Goal: Find specific fact: Find specific fact

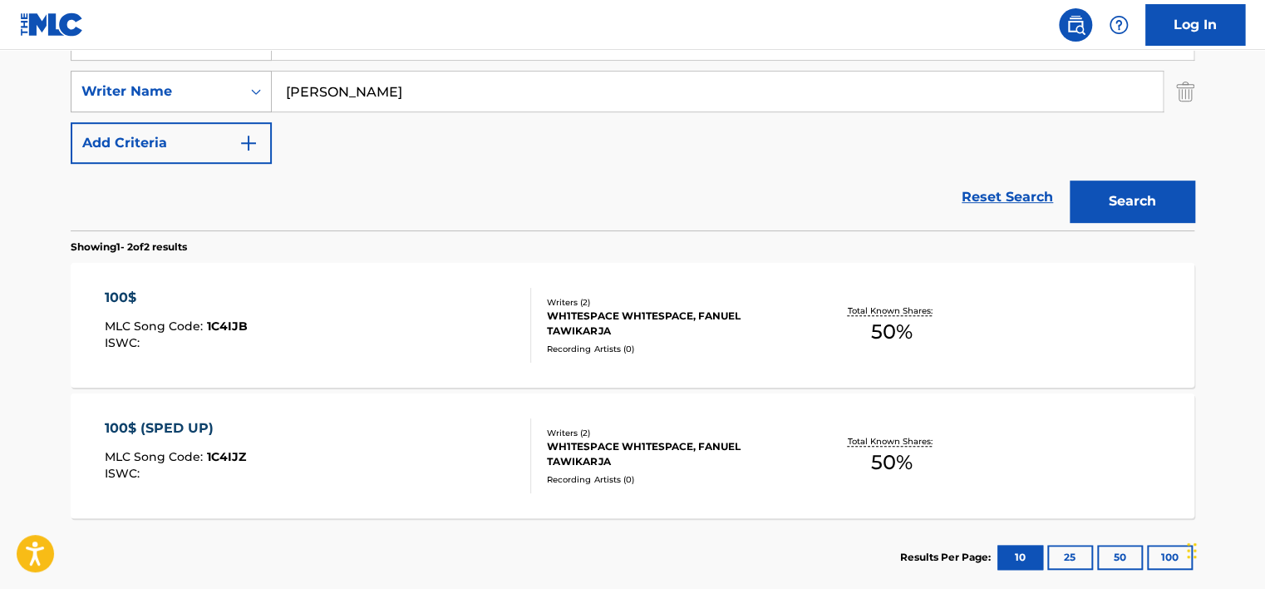
click at [113, 90] on div "Writer Name" at bounding box center [156, 91] width 150 height 20
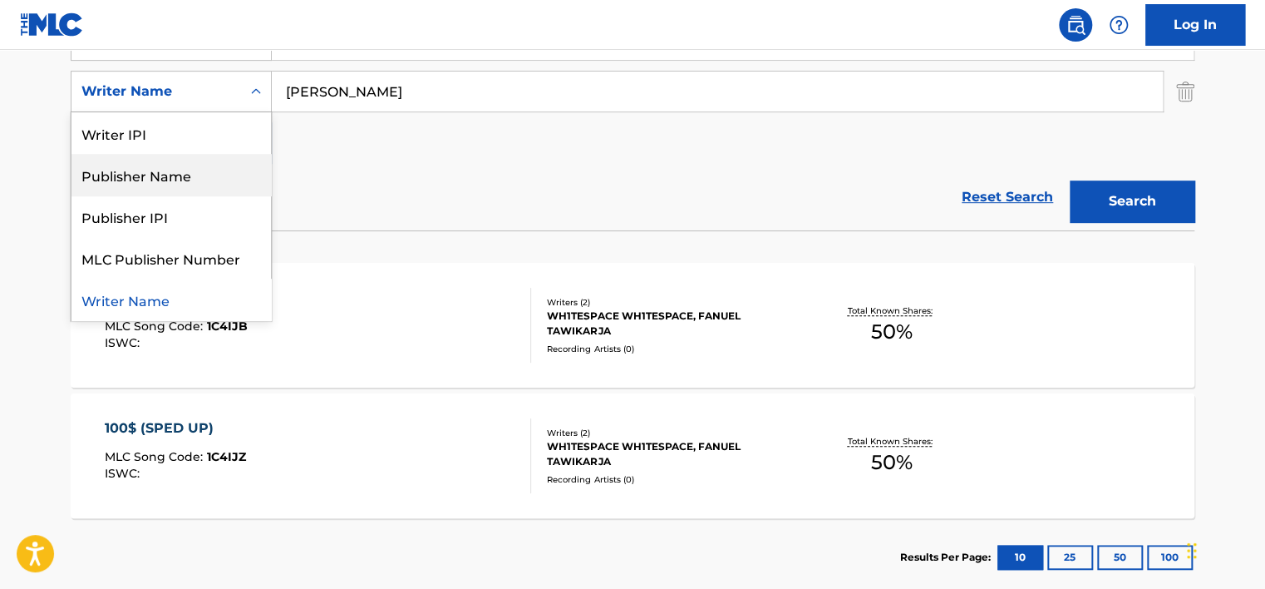
click at [385, 166] on div "Reset Search Search" at bounding box center [633, 197] width 1124 height 67
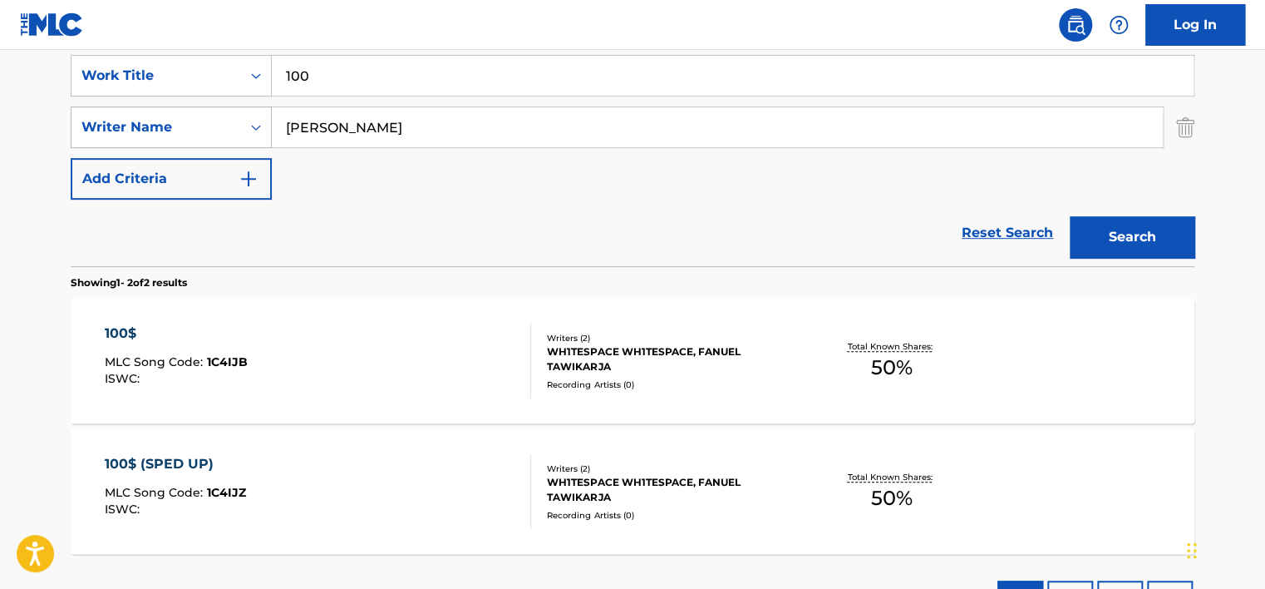
scroll to position [268, 0]
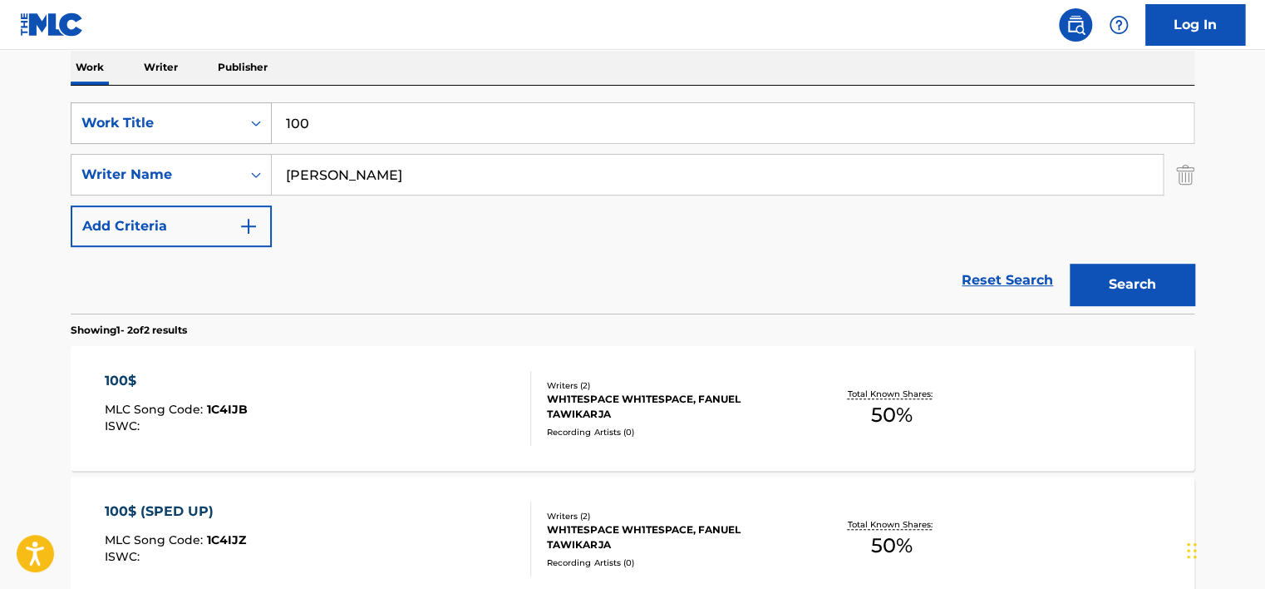
click at [219, 121] on div "Work Title" at bounding box center [156, 123] width 150 height 20
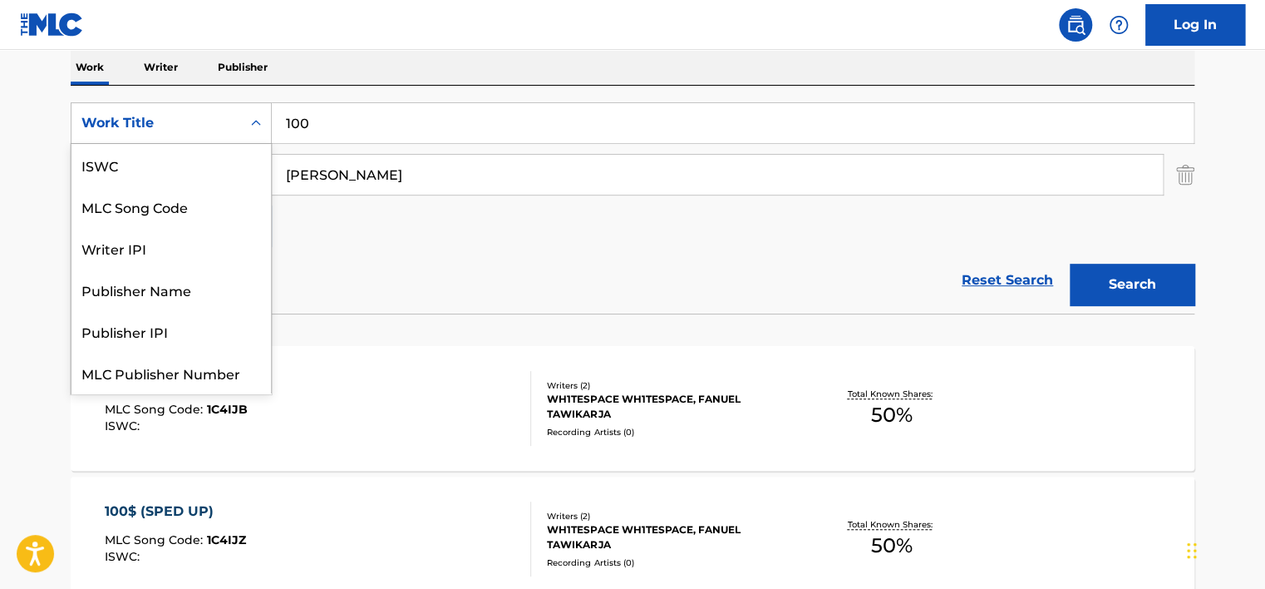
scroll to position [42, 0]
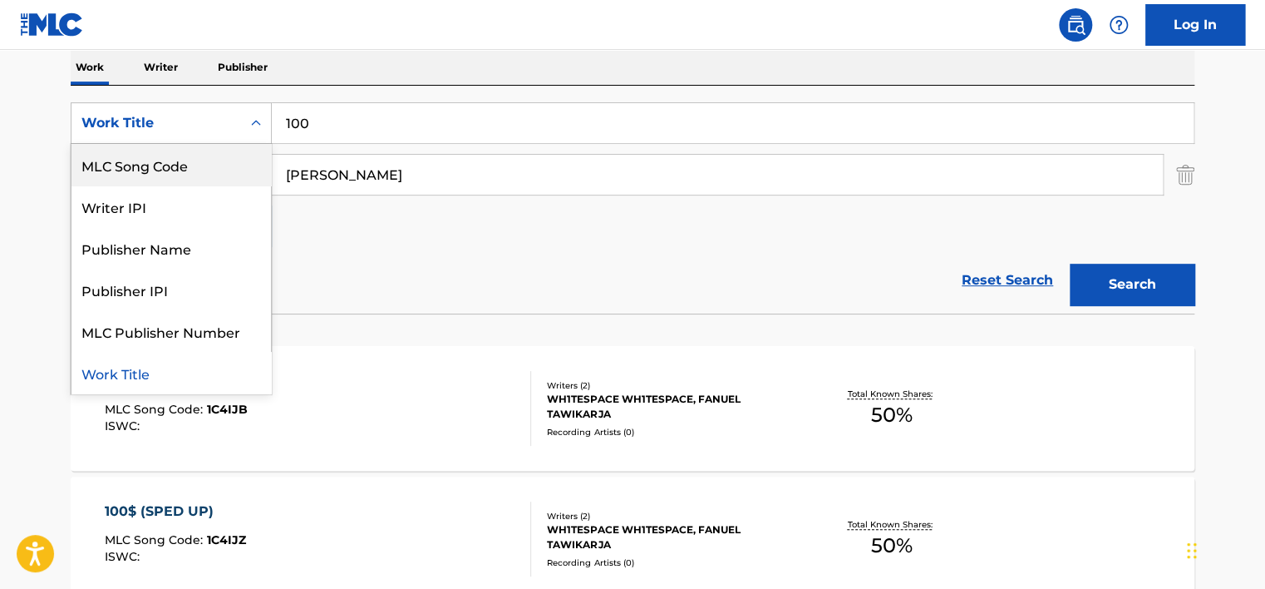
drag, startPoint x: 218, startPoint y: 162, endPoint x: 243, endPoint y: 156, distance: 25.6
click at [218, 163] on div "MLC Song Code" at bounding box center [171, 165] width 200 height 42
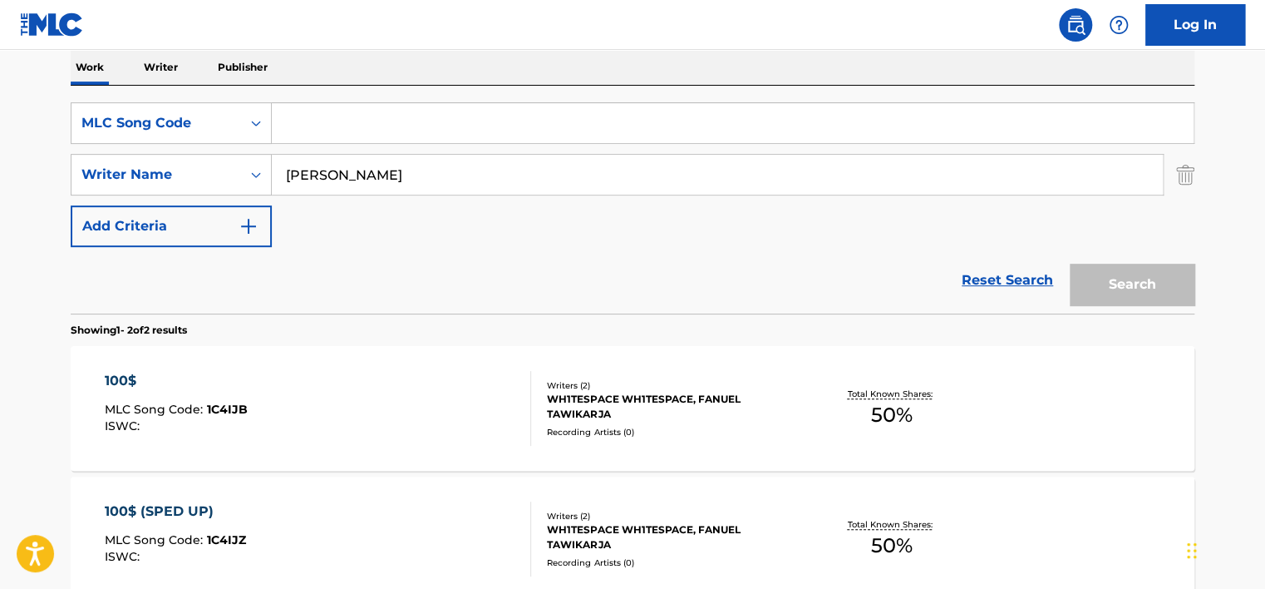
click at [343, 133] on input "Search Form" at bounding box center [733, 123] width 922 height 40
paste input "3T474Z"
type input "3T474Z"
click at [349, 167] on input "[PERSON_NAME]" at bounding box center [717, 175] width 891 height 40
click at [349, 168] on input "[PERSON_NAME]" at bounding box center [717, 175] width 891 height 40
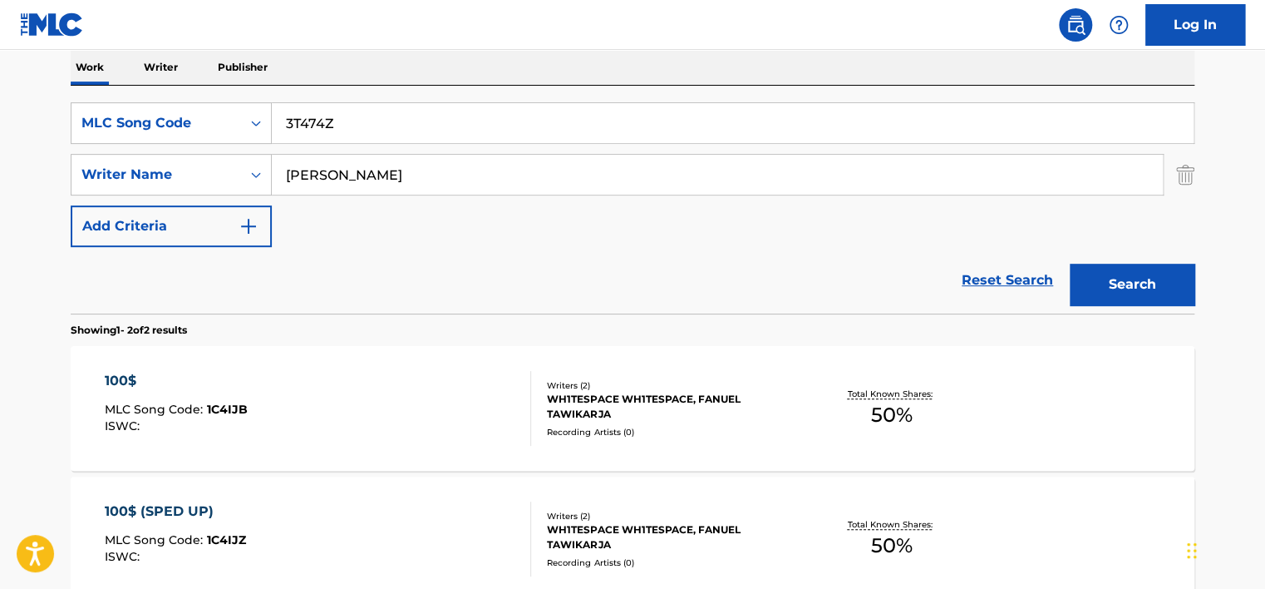
click at [349, 168] on input "[PERSON_NAME]" at bounding box center [717, 175] width 891 height 40
click at [1070, 264] on button "Search" at bounding box center [1132, 285] width 125 height 42
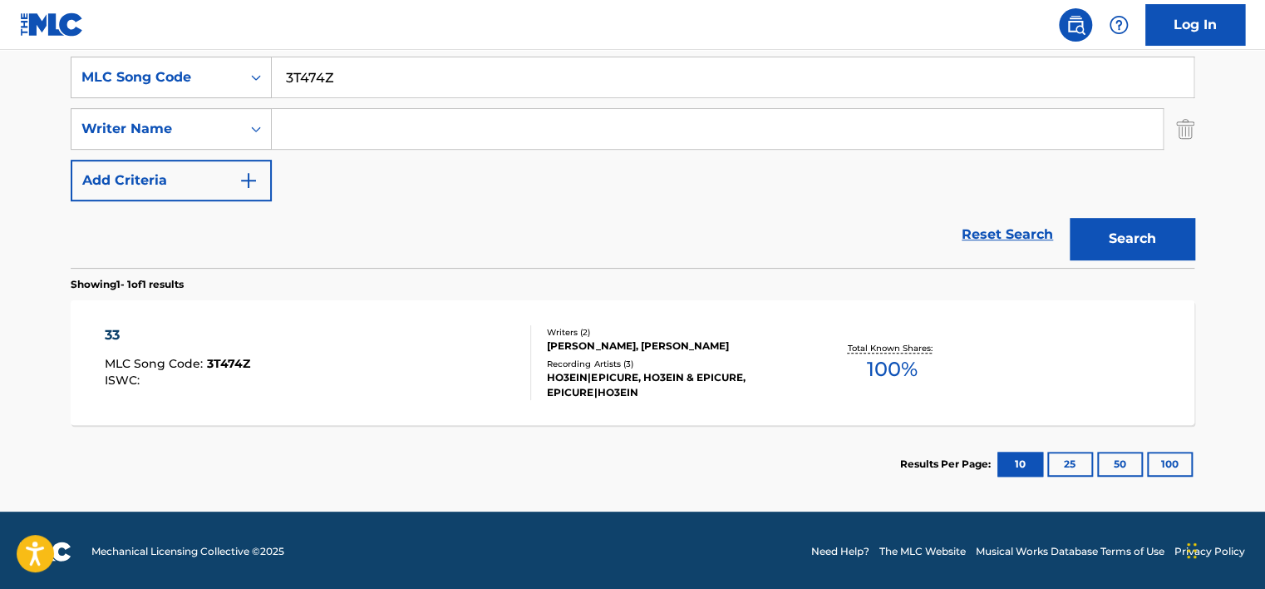
scroll to position [316, 0]
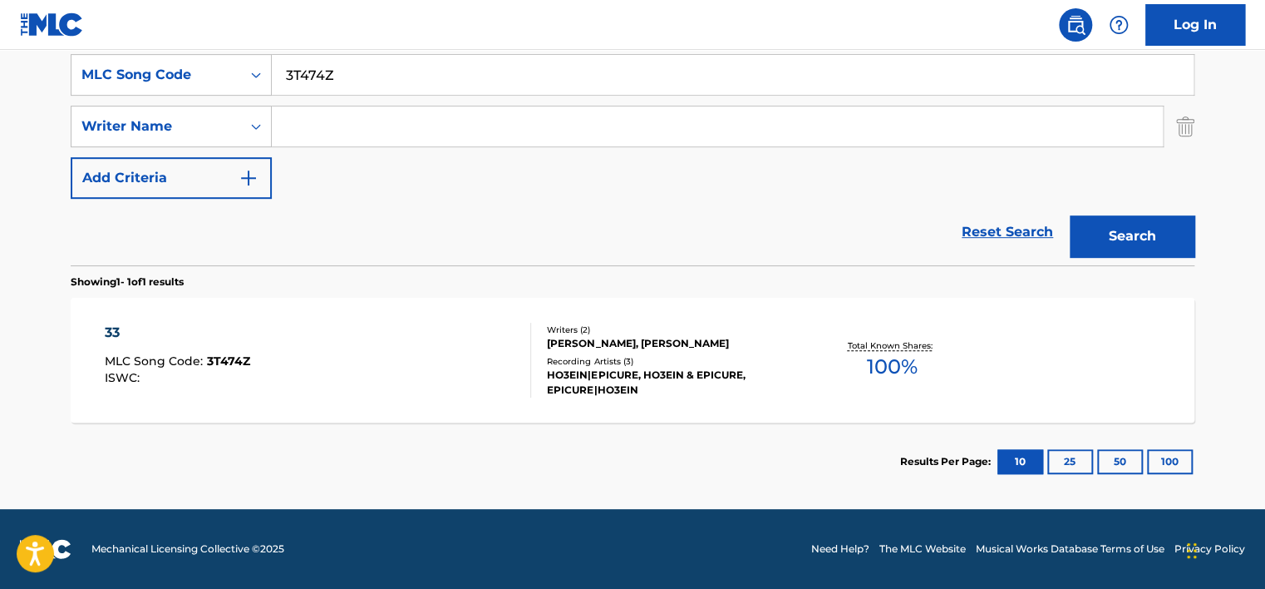
click at [385, 346] on div "33 MLC Song Code : 3T474Z ISWC :" at bounding box center [318, 360] width 427 height 75
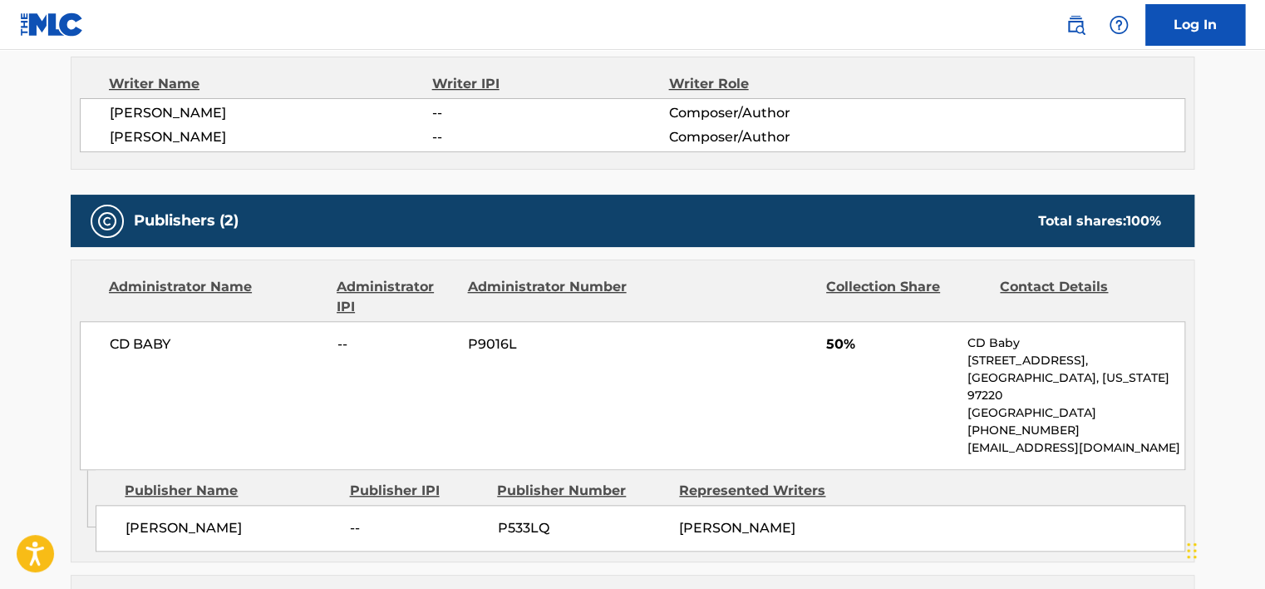
scroll to position [582, 0]
